Goal: Task Accomplishment & Management: Manage account settings

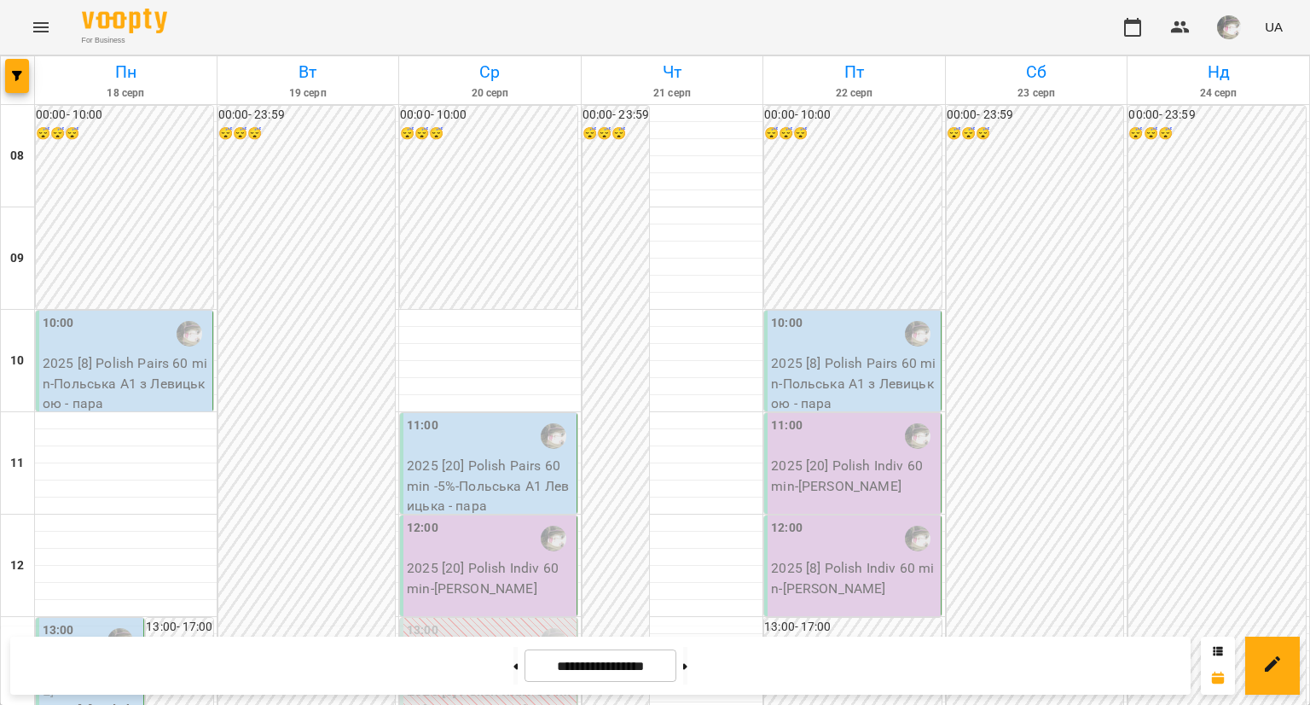
scroll to position [1013, 0]
click at [688, 670] on button at bounding box center [685, 666] width 4 height 38
click at [514, 671] on button at bounding box center [516, 666] width 4 height 38
type input "**********"
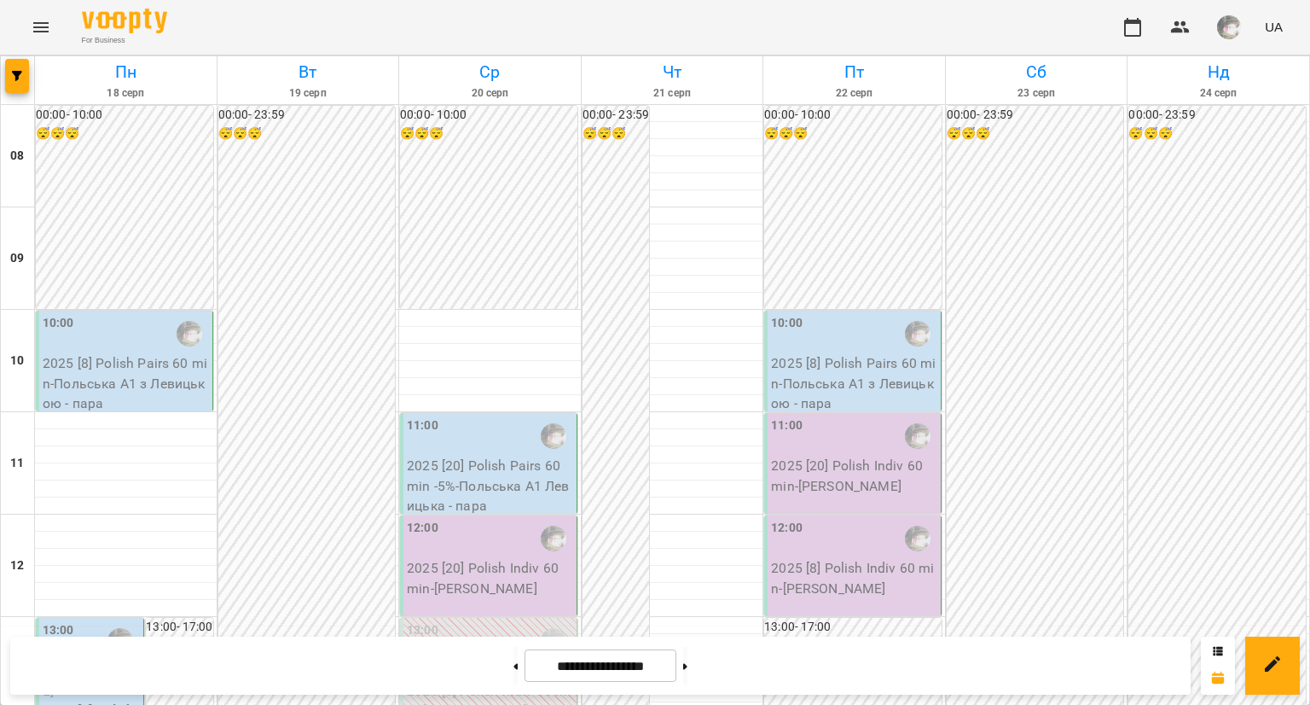
drag, startPoint x: 287, startPoint y: 336, endPoint x: 250, endPoint y: 258, distance: 86.6
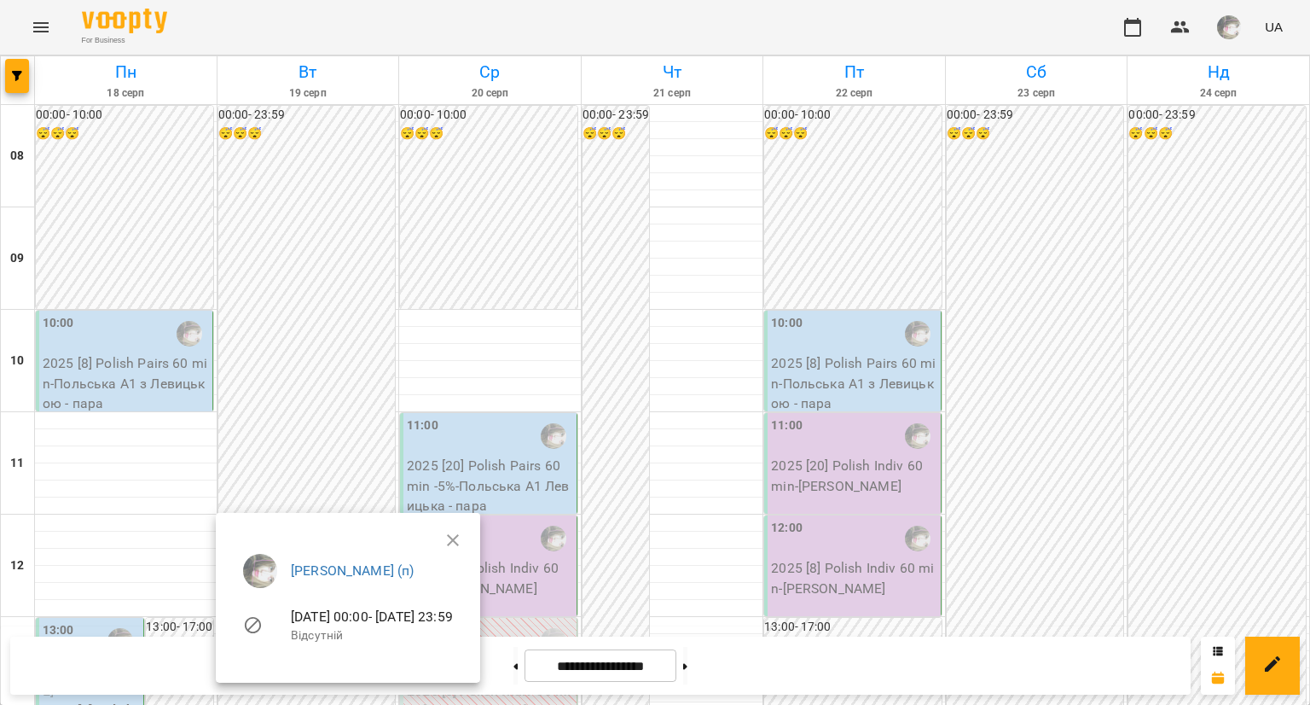
click at [467, 545] on ul "Левицька Софія Сергіївна (п) 19-08-2025 00:00 - 19-08-2025 23:59 Відсутній" at bounding box center [347, 601] width 237 height 122
click at [463, 539] on icon "button" at bounding box center [453, 540] width 20 height 20
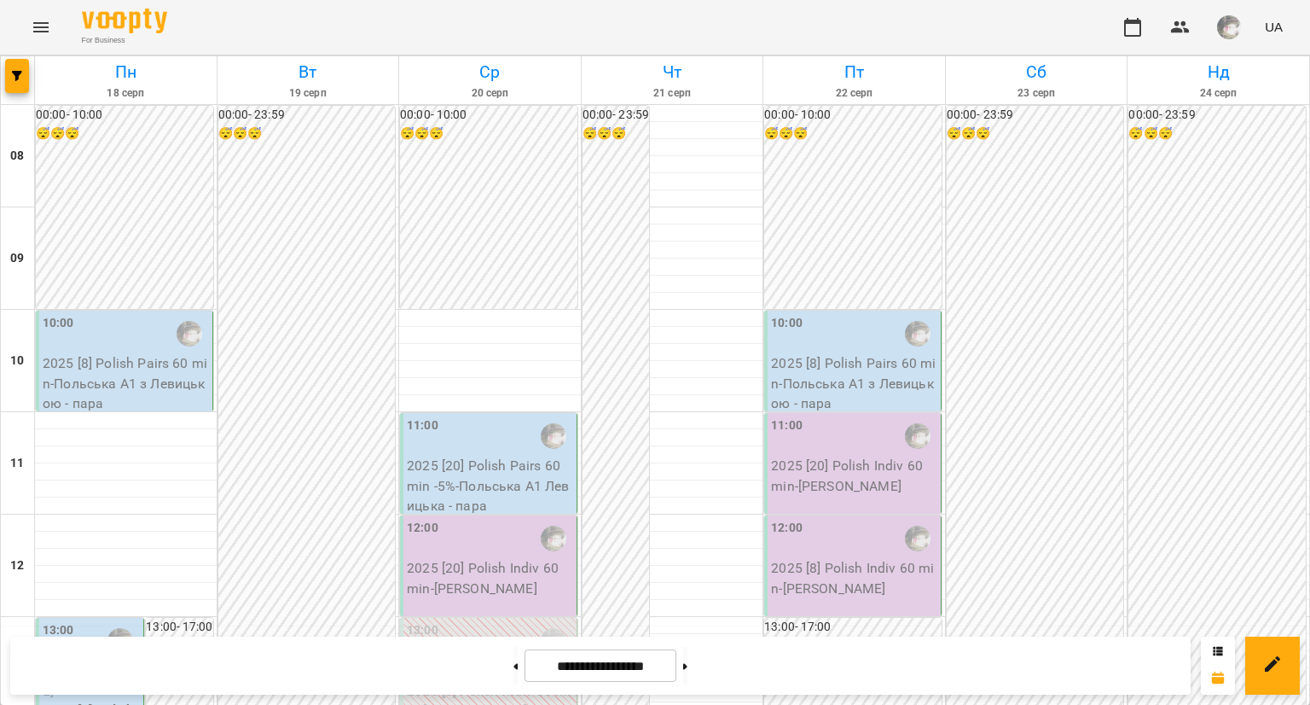
scroll to position [798, 0]
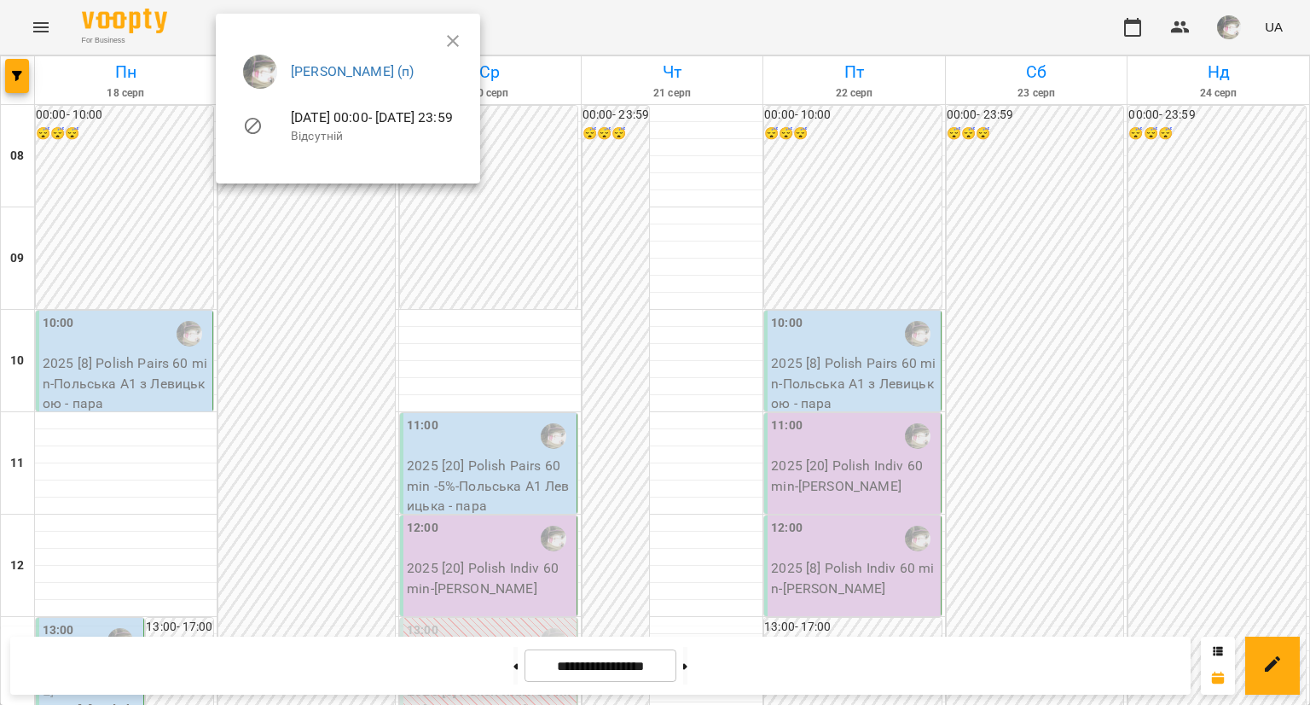
click at [310, 414] on div at bounding box center [655, 352] width 1310 height 705
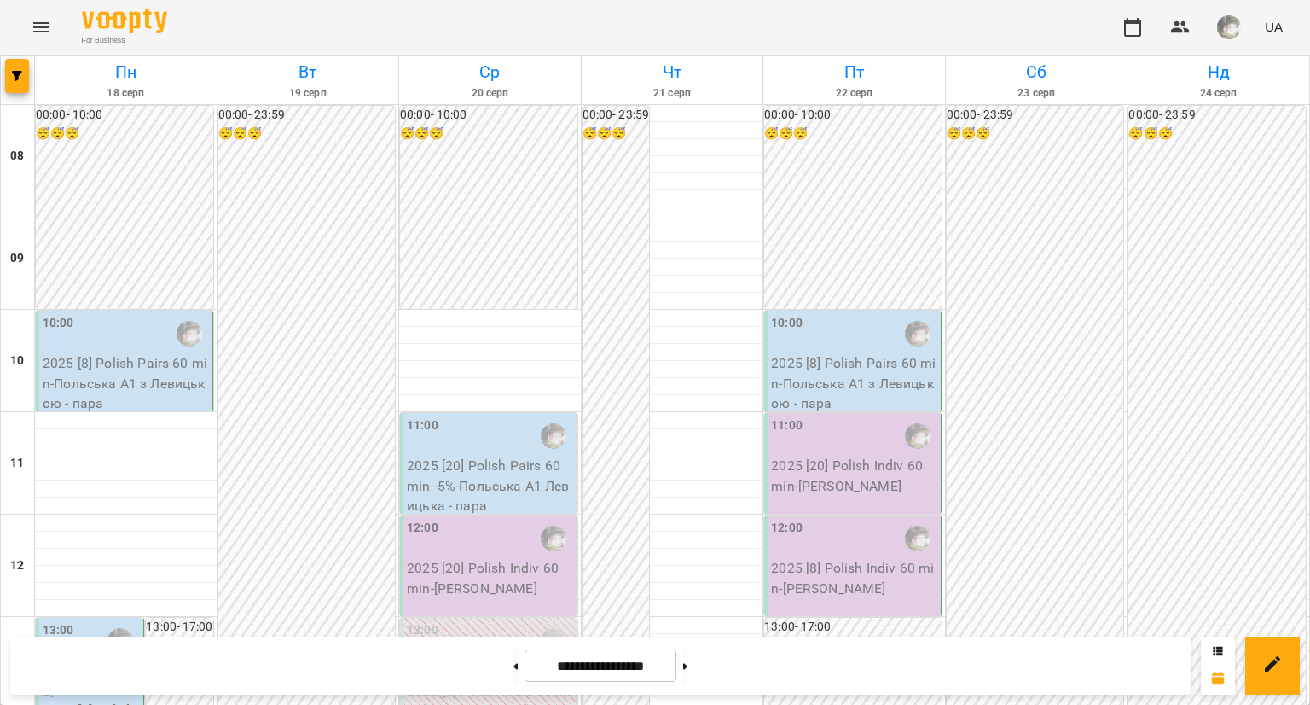
scroll to position [0, 0]
